Goal: Task Accomplishment & Management: Manage account settings

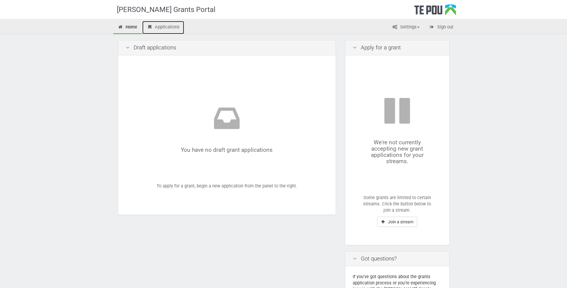
click at [170, 24] on link "Applications" at bounding box center [163, 27] width 42 height 13
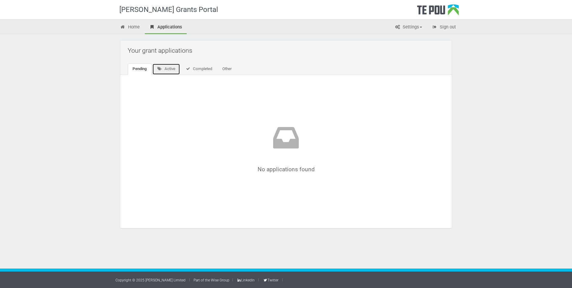
click at [168, 66] on link "Active" at bounding box center [166, 68] width 28 height 11
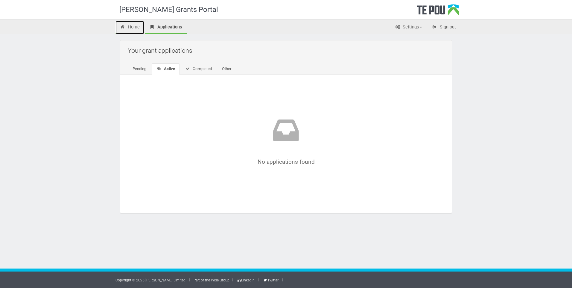
click at [140, 25] on link "Home" at bounding box center [129, 27] width 29 height 13
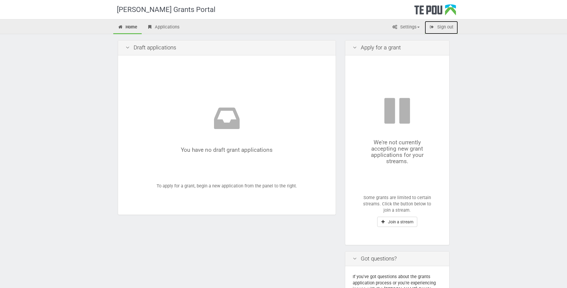
click at [449, 25] on link "Sign out" at bounding box center [441, 27] width 33 height 13
